Goal: Task Accomplishment & Management: Use online tool/utility

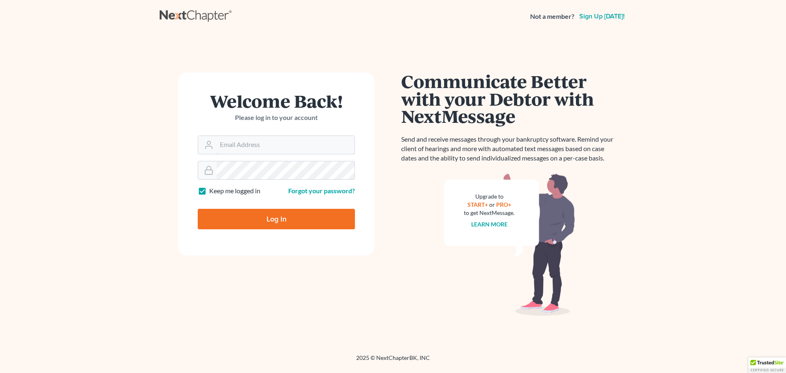
type input "[PERSON_NAME][EMAIL_ADDRESS][DOMAIN_NAME]"
click at [257, 221] on input "Log In" at bounding box center [276, 219] width 157 height 20
type input "Thinking..."
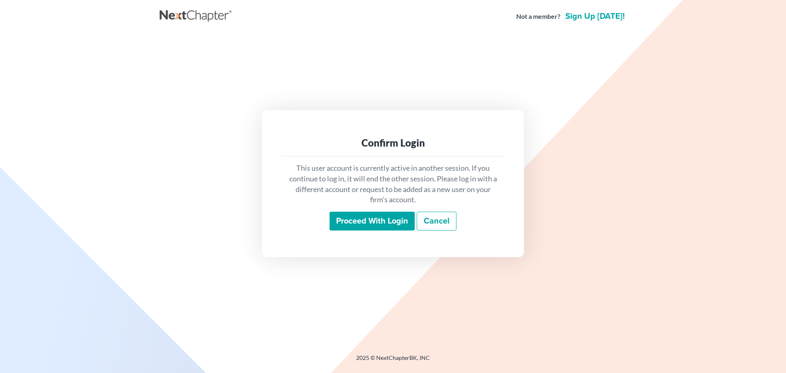
click at [361, 223] on input "Proceed with login" at bounding box center [371, 221] width 85 height 19
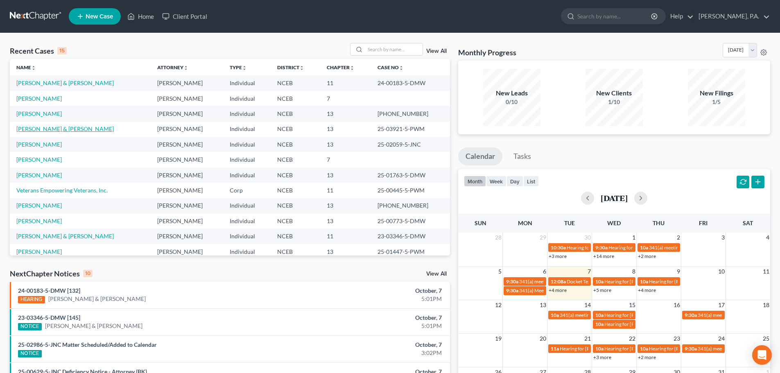
click at [34, 127] on link "Harvey, Angela & Bobby" at bounding box center [64, 128] width 97 height 7
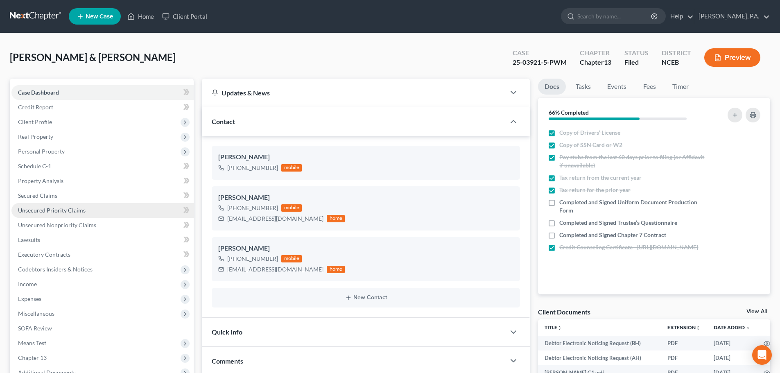
scroll to position [171, 0]
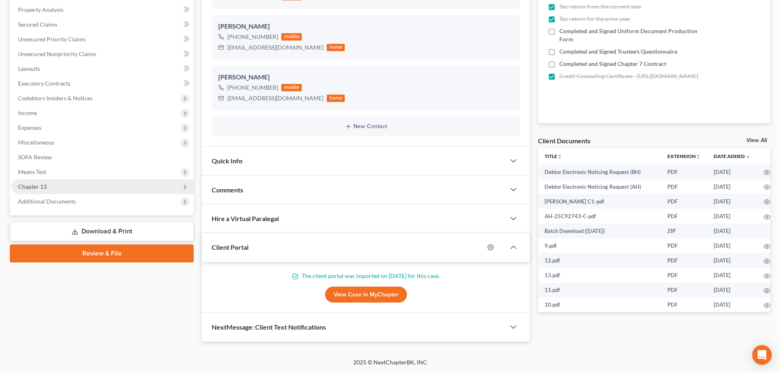
click at [84, 188] on span "Chapter 13" at bounding box center [102, 186] width 182 height 15
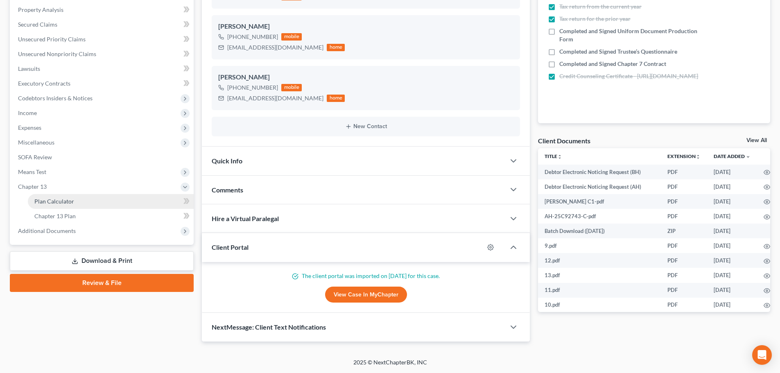
click at [94, 199] on link "Plan Calculator" at bounding box center [111, 201] width 166 height 15
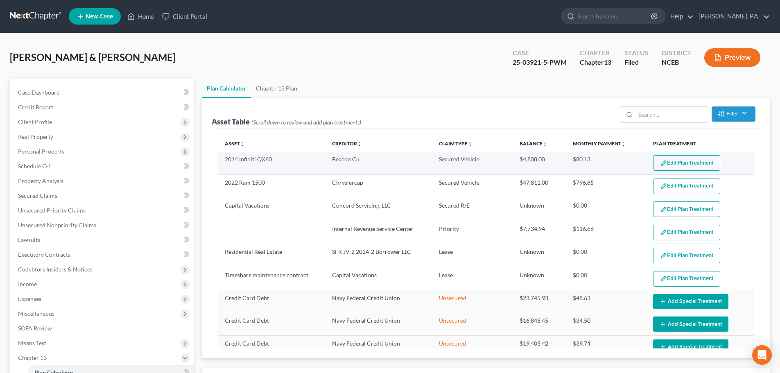
select select "59"
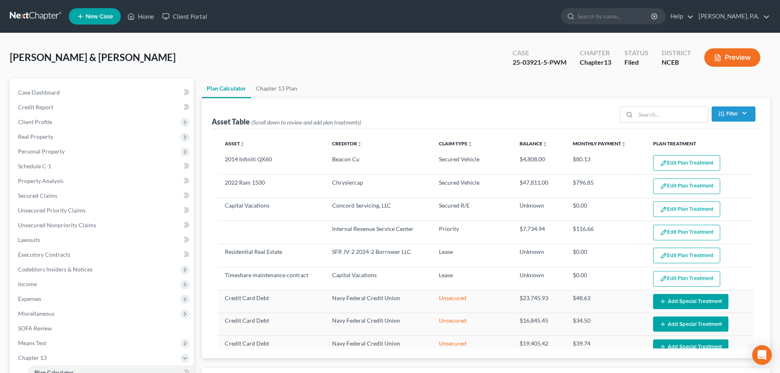
click at [675, 164] on button "Edit Plan Treatment" at bounding box center [686, 163] width 67 height 16
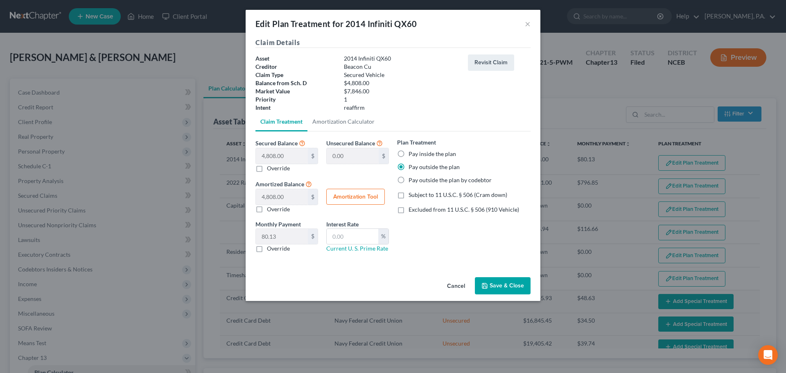
click at [454, 284] on button "Cancel" at bounding box center [455, 286] width 31 height 16
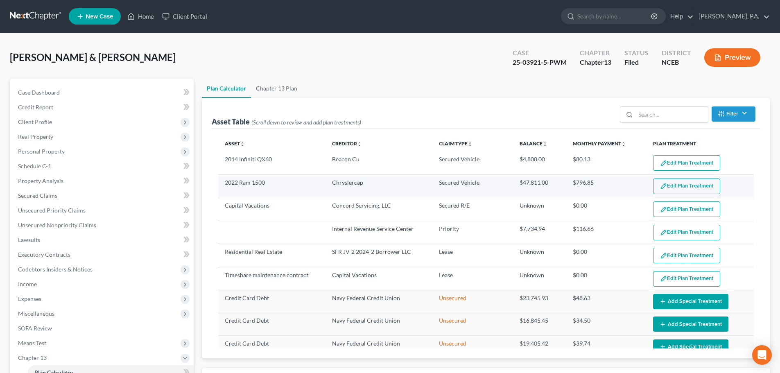
click at [674, 188] on button "Edit Plan Treatment" at bounding box center [686, 186] width 67 height 16
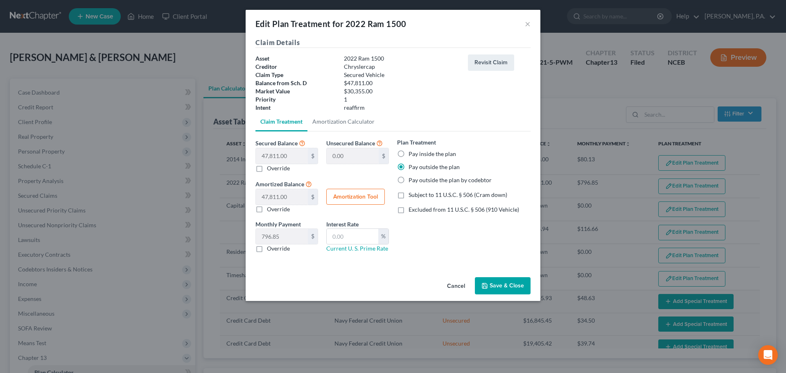
click at [452, 289] on button "Cancel" at bounding box center [455, 286] width 31 height 16
